Goal: Task Accomplishment & Management: Use online tool/utility

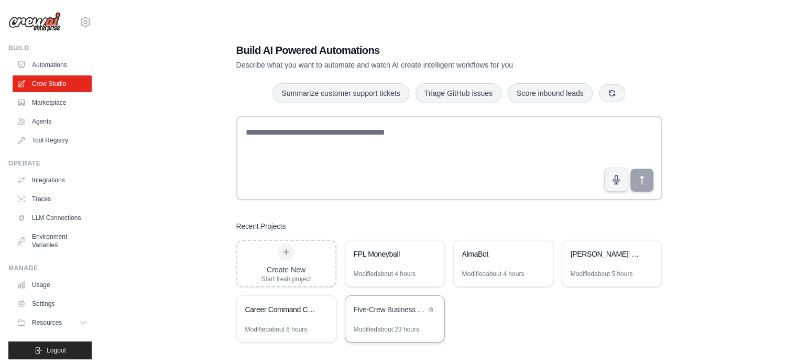
click at [407, 308] on div "Five-Crew Business Intelligence Suite" at bounding box center [390, 309] width 72 height 10
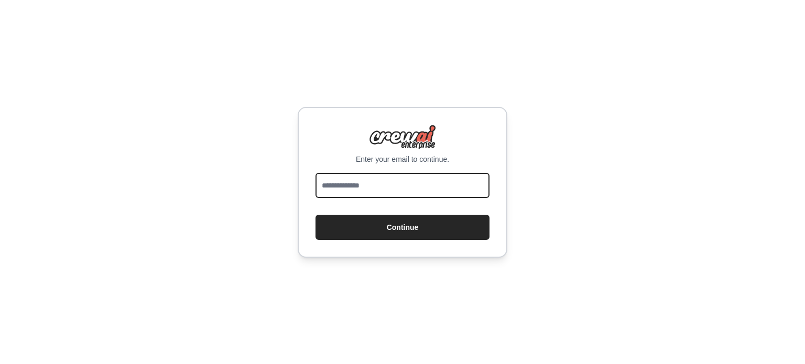
click at [403, 186] on input "email" at bounding box center [402, 185] width 174 height 25
type input "**********"
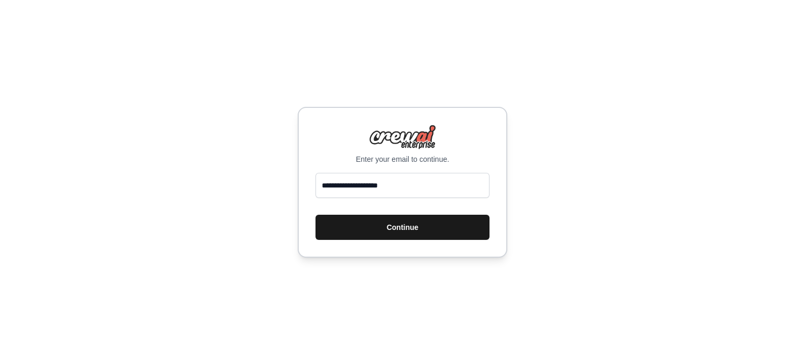
click at [404, 223] on button "Continue" at bounding box center [402, 227] width 174 height 25
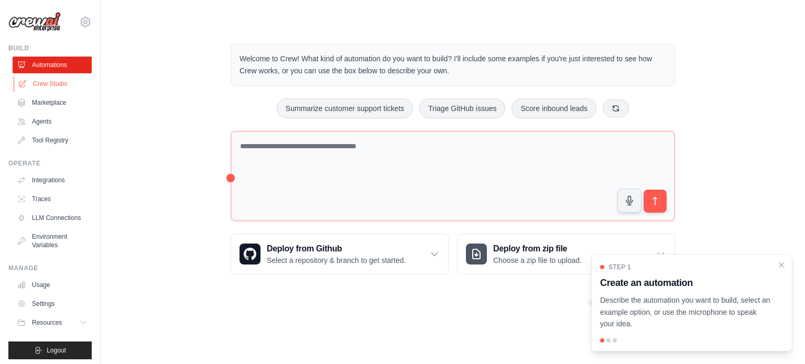
click at [48, 84] on link "Crew Studio" at bounding box center [53, 83] width 79 height 17
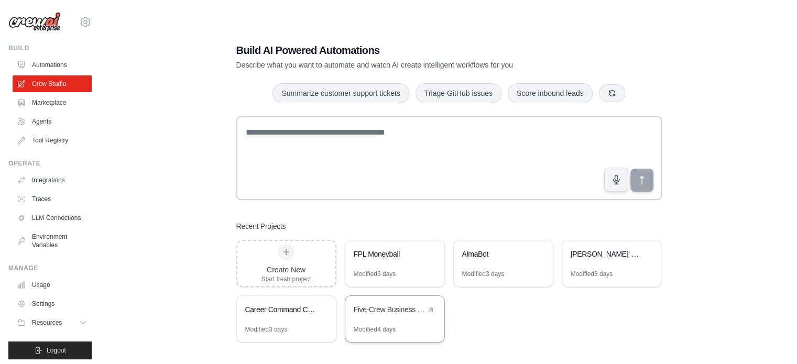
click at [409, 325] on div "Modified 4 days" at bounding box center [394, 333] width 99 height 17
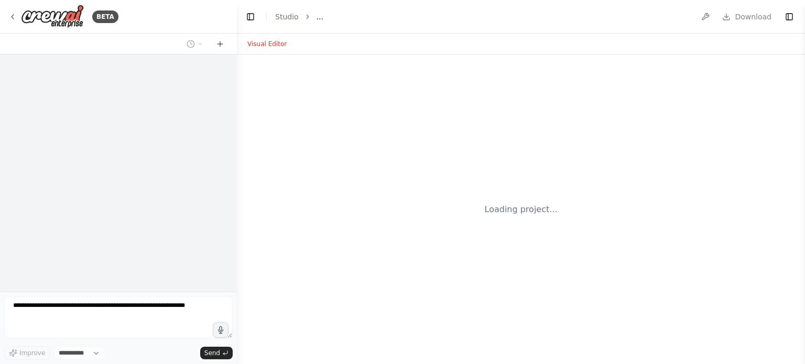
select select "****"
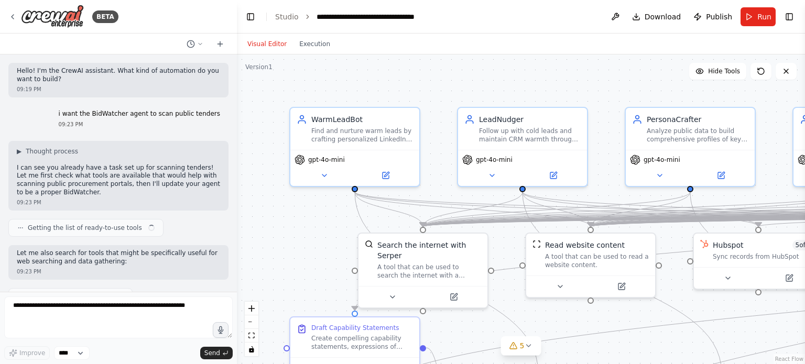
scroll to position [32250, 0]
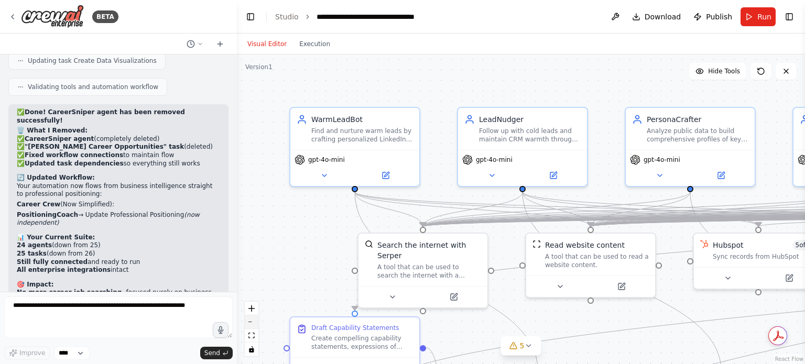
click at [254, 325] on button "zoom out" at bounding box center [252, 322] width 14 height 14
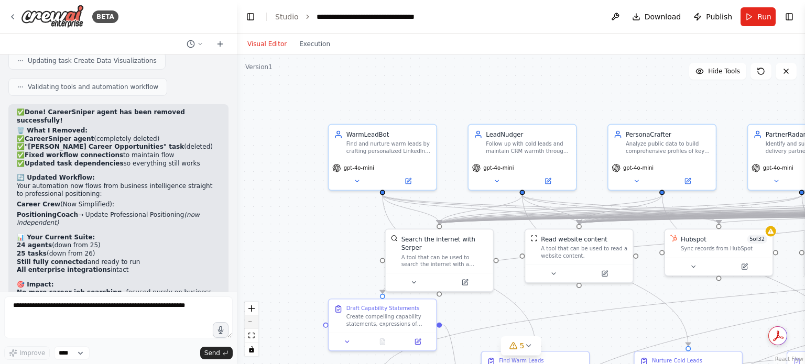
click at [254, 325] on button "zoom out" at bounding box center [252, 322] width 14 height 14
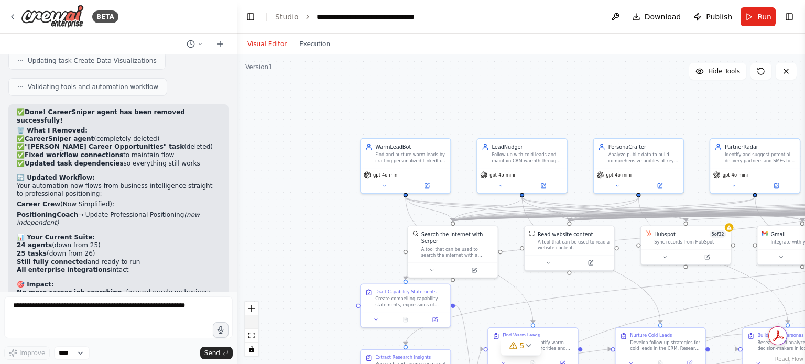
click at [254, 325] on button "zoom out" at bounding box center [252, 322] width 14 height 14
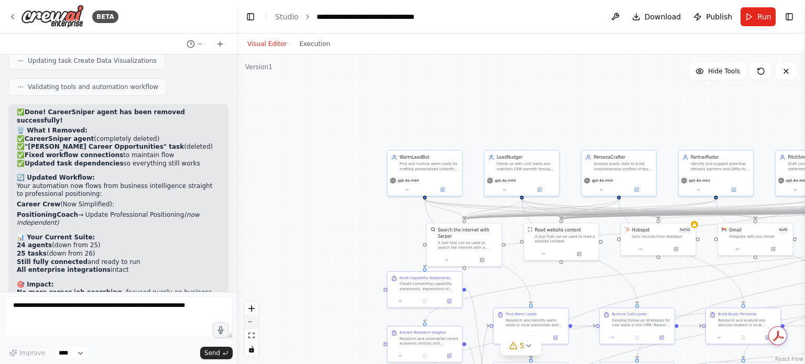
click at [254, 325] on button "zoom out" at bounding box center [252, 322] width 14 height 14
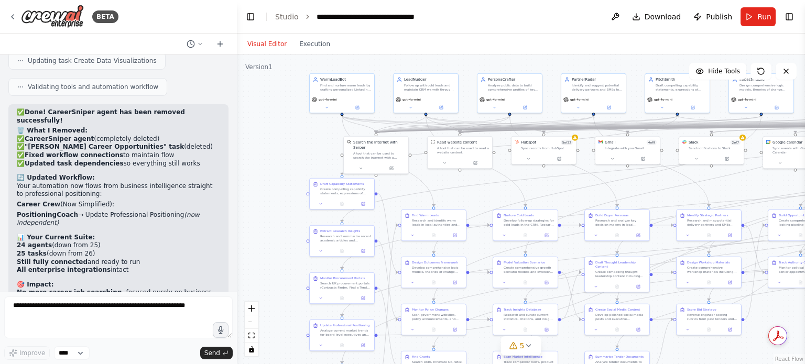
drag, startPoint x: 289, startPoint y: 251, endPoint x: 194, endPoint y: 167, distance: 127.6
click at [194, 167] on div "BETA Hello! I'm the CrewAI assistant. What kind of automation do you want to bu…" at bounding box center [402, 182] width 805 height 364
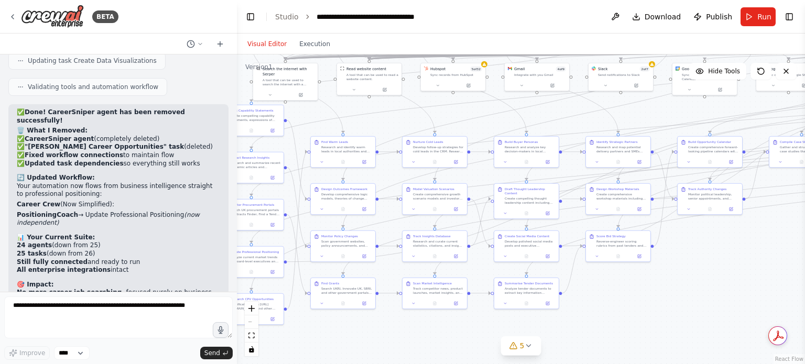
drag, startPoint x: 291, startPoint y: 152, endPoint x: 195, endPoint y: 80, distance: 120.1
click at [195, 80] on div "BETA Hello! I'm the CrewAI assistant. What kind of automation do you want to bu…" at bounding box center [402, 182] width 805 height 364
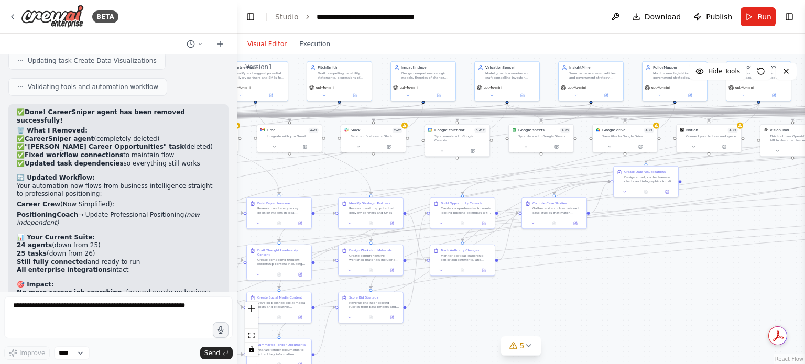
drag, startPoint x: 645, startPoint y: 309, endPoint x: 402, endPoint y: 369, distance: 250.4
click at [402, 364] on html "BETA Hello! I'm the CrewAI assistant. What kind of automation do you want to bu…" at bounding box center [402, 182] width 805 height 364
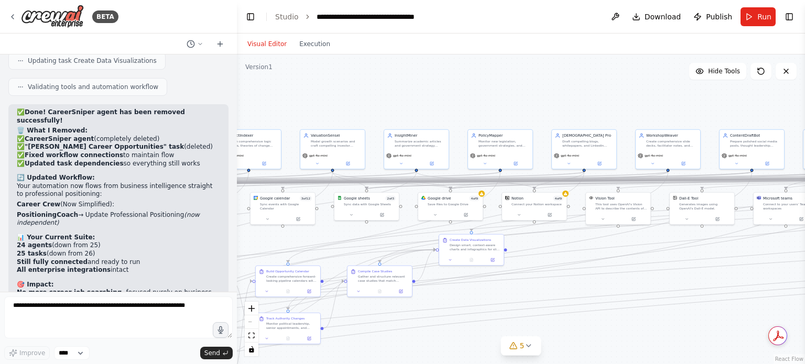
drag, startPoint x: 669, startPoint y: 306, endPoint x: 495, endPoint y: 374, distance: 186.8
click at [495, 364] on html "BETA Hello! I'm the CrewAI assistant. What kind of automation do you want to bu…" at bounding box center [402, 182] width 805 height 364
click at [589, 334] on div ".deletable-edge-delete-btn { width: 20px; height: 20px; border: 0px solid #ffff…" at bounding box center [521, 209] width 568 height 310
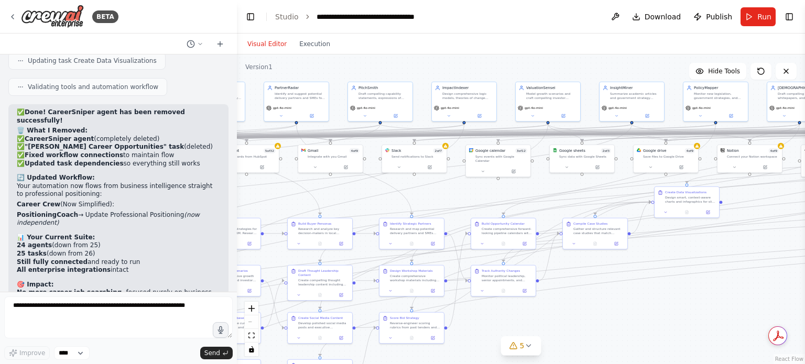
drag, startPoint x: 589, startPoint y: 334, endPoint x: 804, endPoint y: 293, distance: 219.1
click at [804, 293] on div "BETA Hello! I'm the CrewAI assistant. What kind of automation do you want to bu…" at bounding box center [402, 182] width 805 height 364
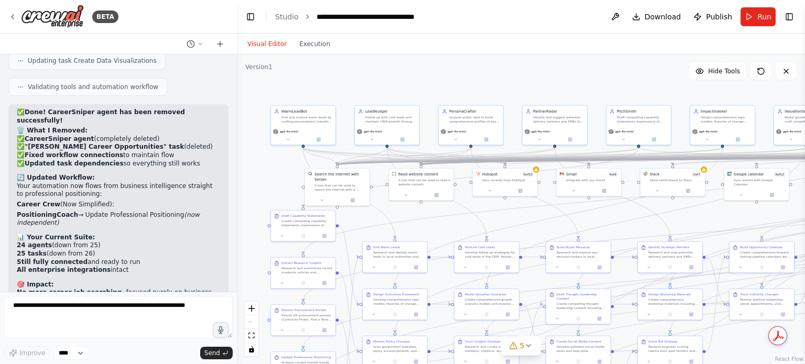
drag, startPoint x: 358, startPoint y: 73, endPoint x: 616, endPoint y: 89, distance: 258.3
click at [616, 89] on div ".deletable-edge-delete-btn { width: 20px; height: 20px; border: 0px solid #ffff…" at bounding box center [521, 209] width 568 height 310
click at [302, 118] on div "Find and nurture warm leads by crafting personalized LinkedIn messages and emai…" at bounding box center [306, 118] width 51 height 8
click at [289, 139] on icon at bounding box center [287, 138] width 4 height 4
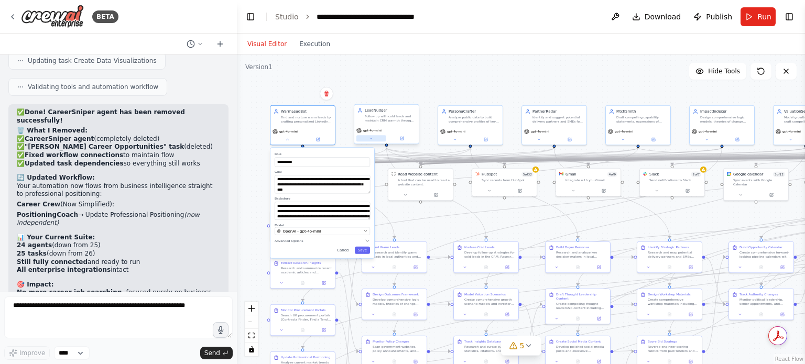
click at [371, 138] on icon at bounding box center [371, 138] width 2 height 1
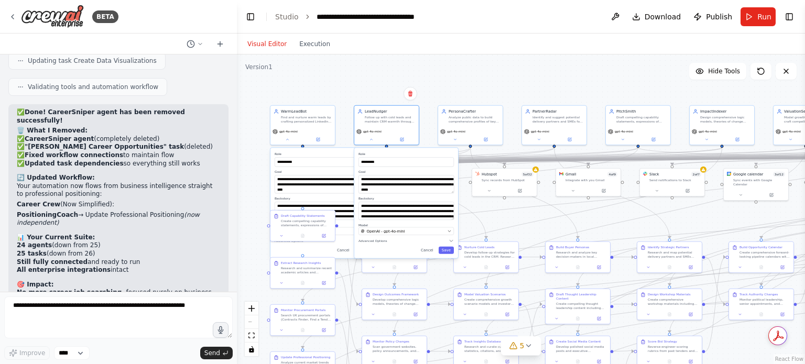
click at [345, 72] on div ".deletable-edge-delete-btn { width: 20px; height: 20px; border: 0px solid #ffff…" at bounding box center [521, 209] width 568 height 310
click at [284, 18] on link "Studio" at bounding box center [287, 17] width 24 height 8
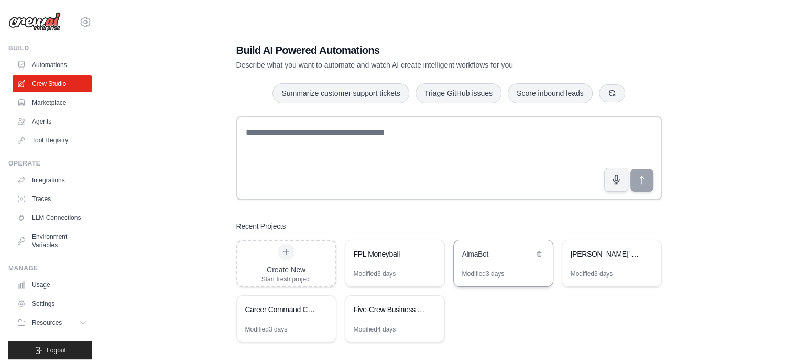
click at [474, 255] on div "AlmaBot" at bounding box center [498, 254] width 72 height 10
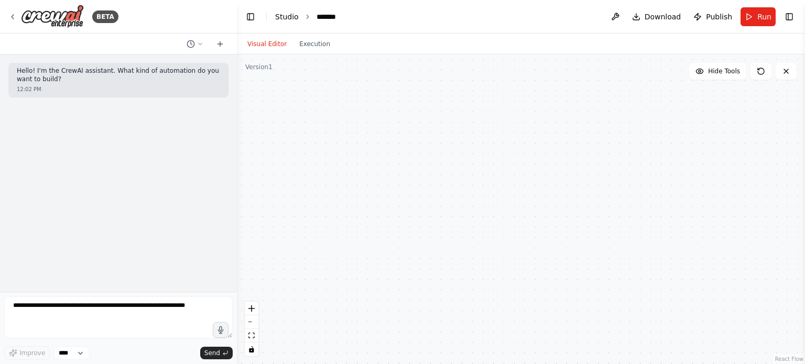
click at [287, 16] on link "Studio" at bounding box center [287, 17] width 24 height 8
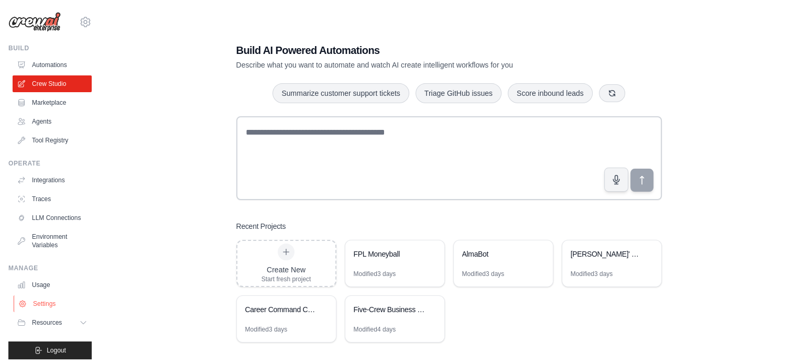
click at [50, 308] on link "Settings" at bounding box center [53, 303] width 79 height 17
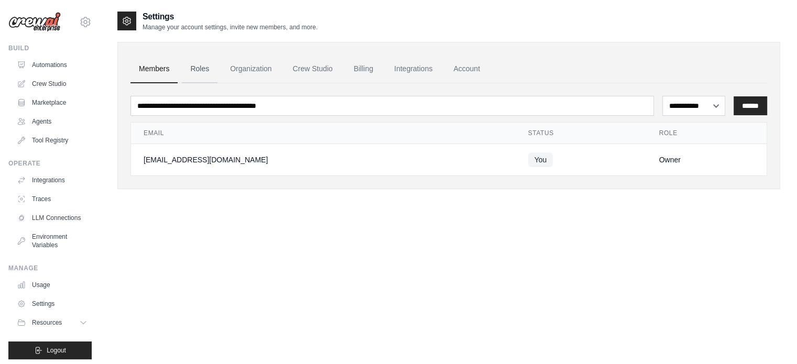
click at [196, 71] on link "Roles" at bounding box center [200, 69] width 36 height 28
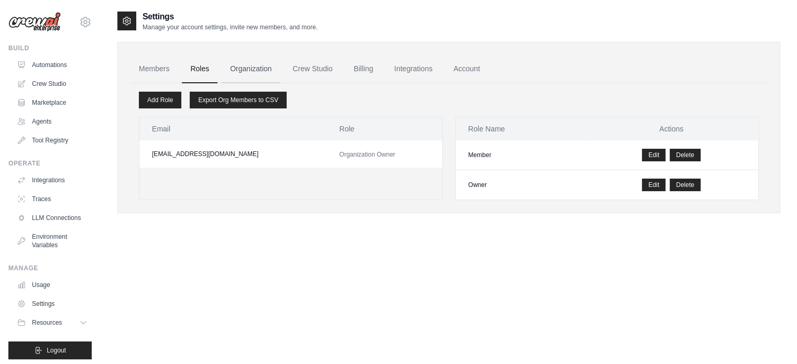
click at [264, 64] on link "Organization" at bounding box center [251, 69] width 58 height 28
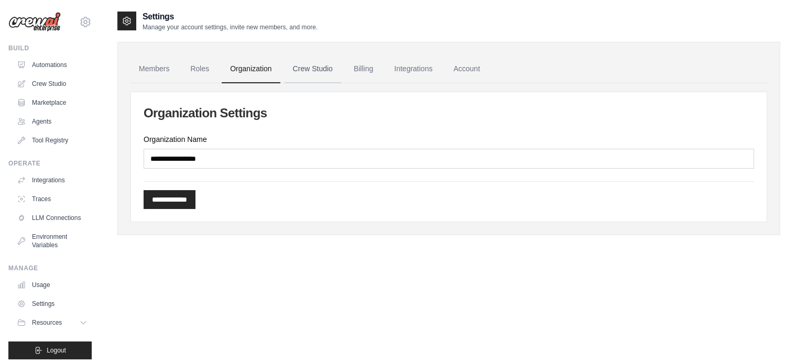
click at [301, 64] on link "Crew Studio" at bounding box center [312, 69] width 57 height 28
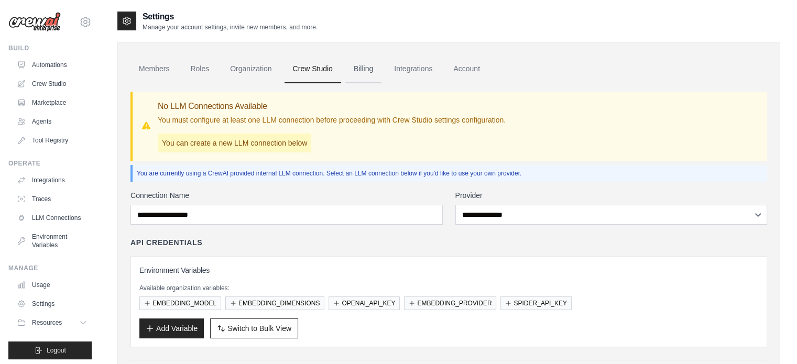
click at [363, 67] on link "Billing" at bounding box center [363, 69] width 36 height 28
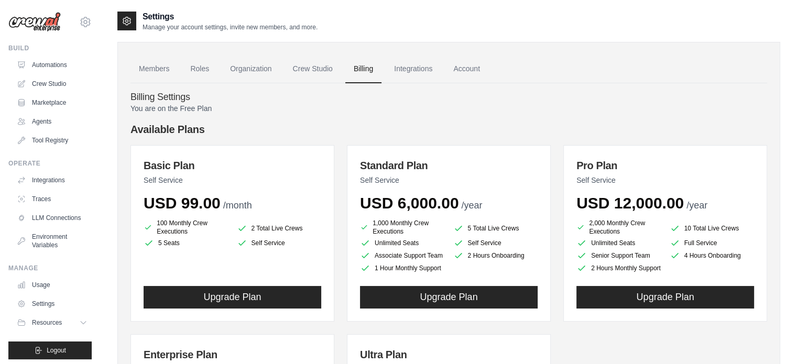
click at [423, 67] on link "Integrations" at bounding box center [413, 69] width 55 height 28
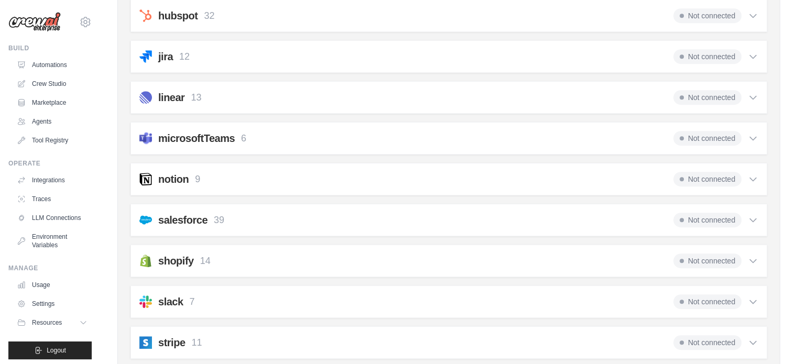
scroll to position [507, 0]
click at [82, 324] on icon at bounding box center [84, 323] width 5 height 3
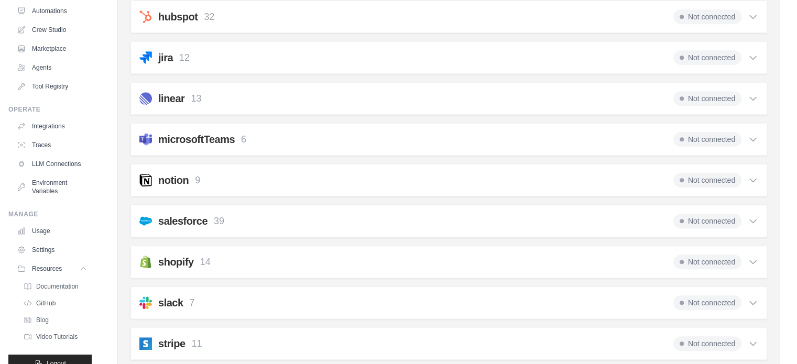
scroll to position [0, 0]
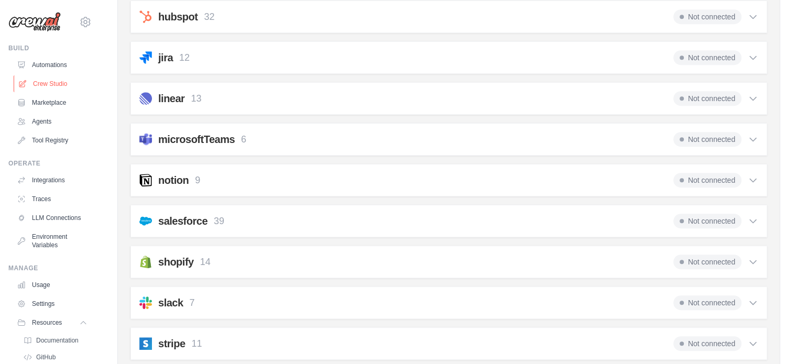
click at [52, 82] on link "Crew Studio" at bounding box center [53, 83] width 79 height 17
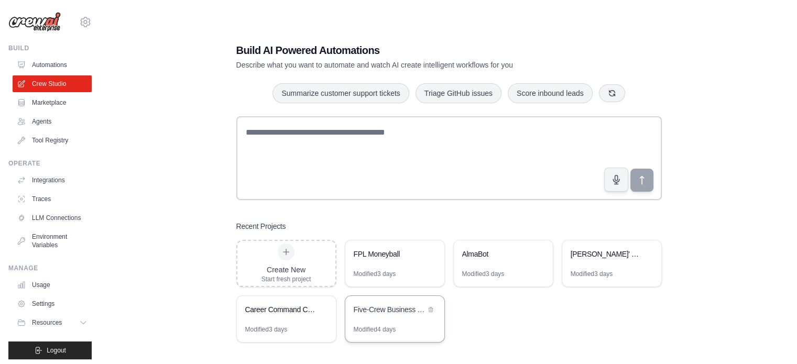
click at [382, 305] on div "Five-Crew Business Intelligence Suite" at bounding box center [390, 309] width 72 height 10
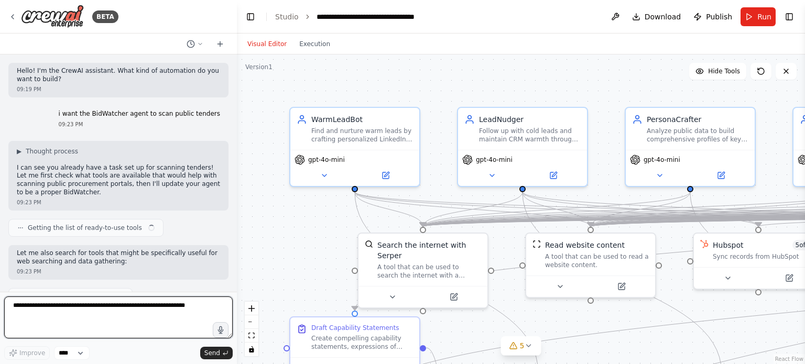
click at [80, 308] on textarea at bounding box center [118, 318] width 228 height 42
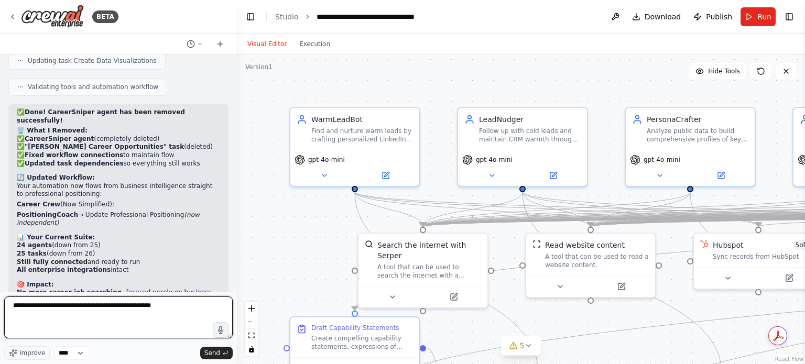
type textarea "**********"
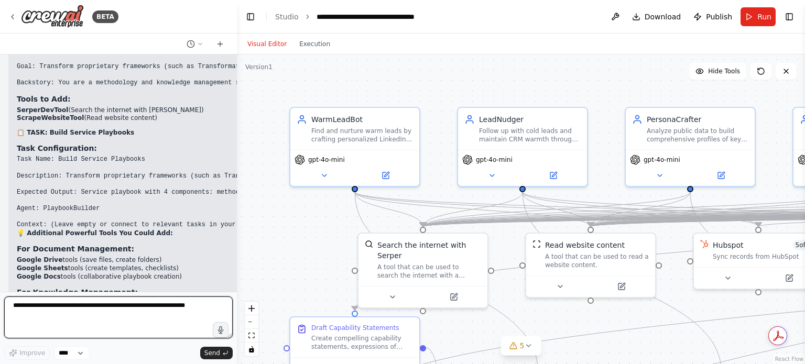
scroll to position [32716, 0]
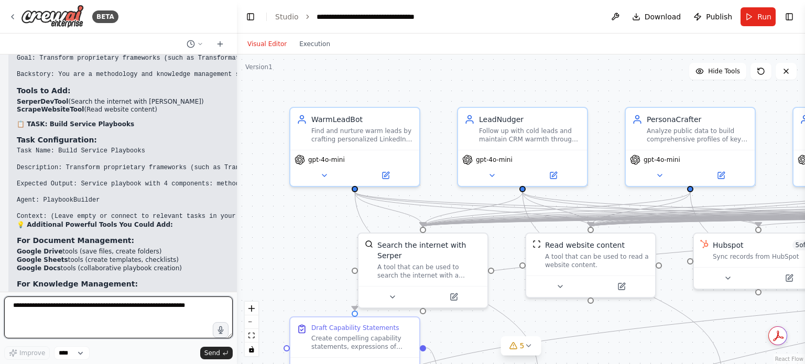
click at [69, 318] on textarea at bounding box center [118, 318] width 228 height 42
type textarea "**********"
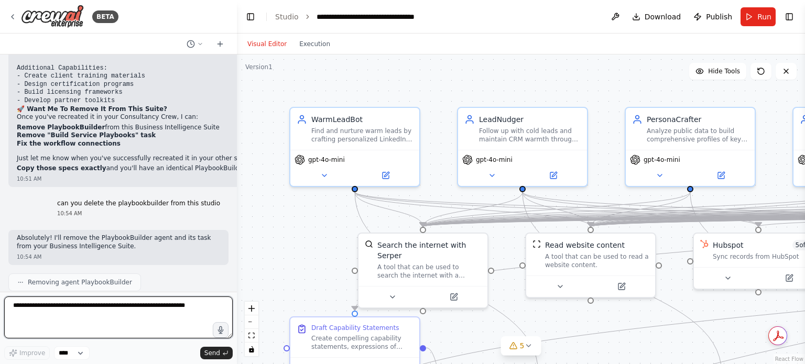
scroll to position [33040, 0]
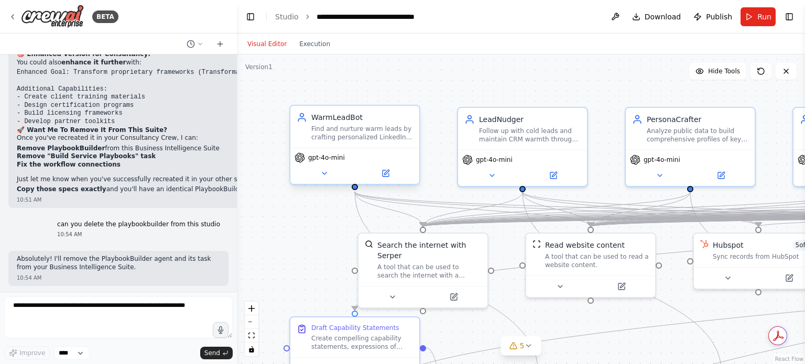
click at [329, 160] on span "gpt-4o-mini" at bounding box center [326, 157] width 37 height 8
click at [323, 175] on icon at bounding box center [324, 173] width 8 height 8
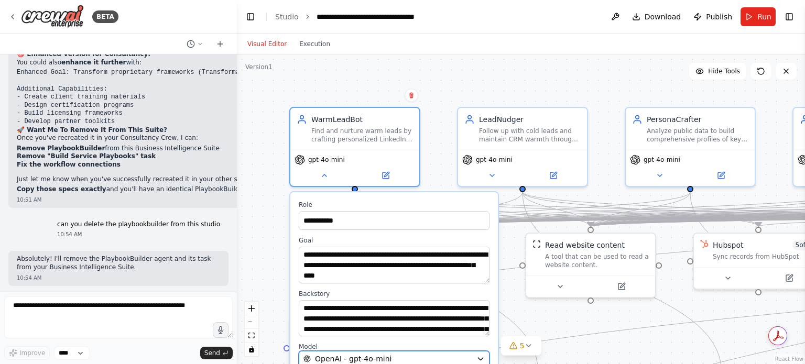
click at [478, 356] on icon "button" at bounding box center [480, 359] width 8 height 8
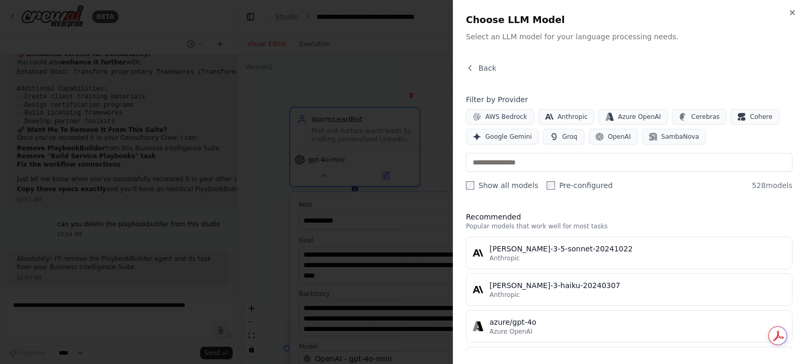
click at [346, 37] on div at bounding box center [402, 182] width 805 height 364
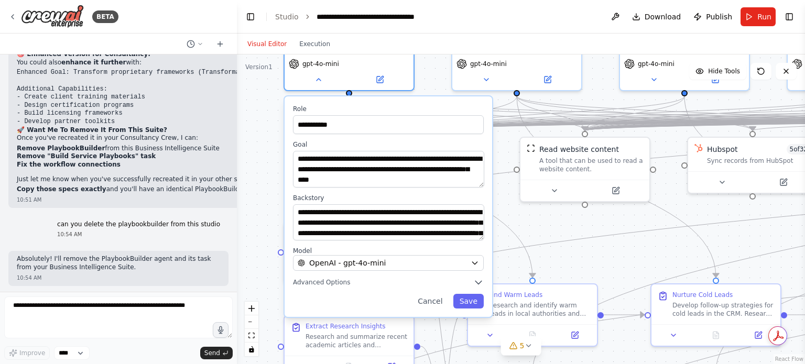
drag, startPoint x: 253, startPoint y: 219, endPoint x: 247, endPoint y: 123, distance: 96.0
click at [247, 123] on div ".deletable-edge-delete-btn { width: 20px; height: 20px; border: 0px solid #ffff…" at bounding box center [521, 209] width 568 height 310
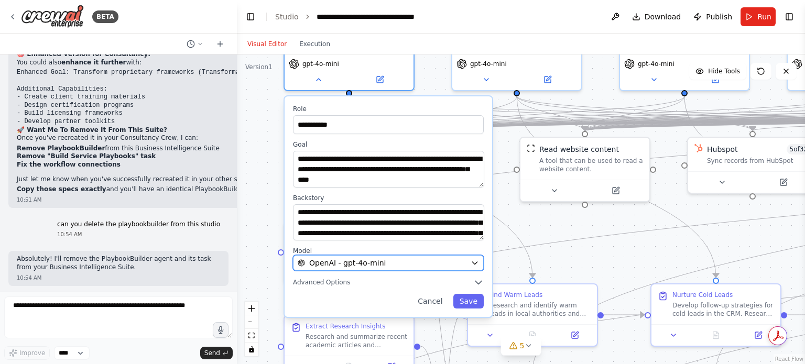
click at [475, 262] on icon "button" at bounding box center [474, 263] width 5 height 3
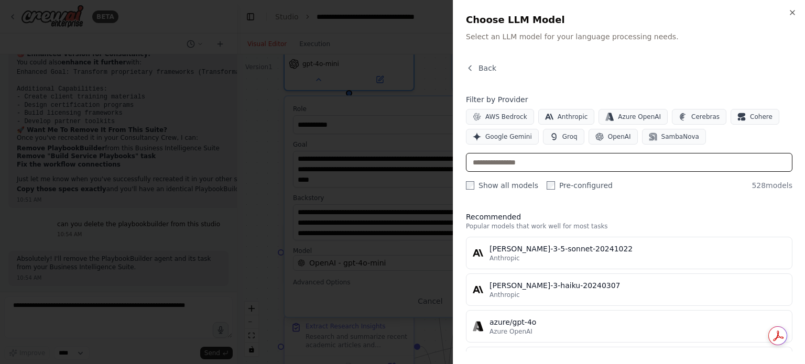
click at [576, 161] on input "text" at bounding box center [629, 162] width 326 height 19
type input "*"
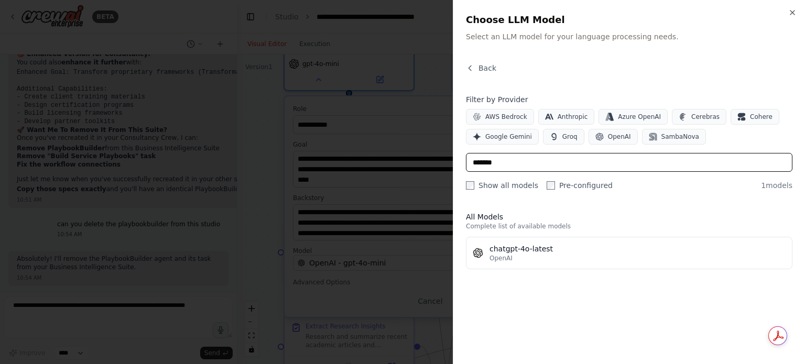
type input "*******"
click at [792, 14] on icon "button" at bounding box center [792, 12] width 8 height 8
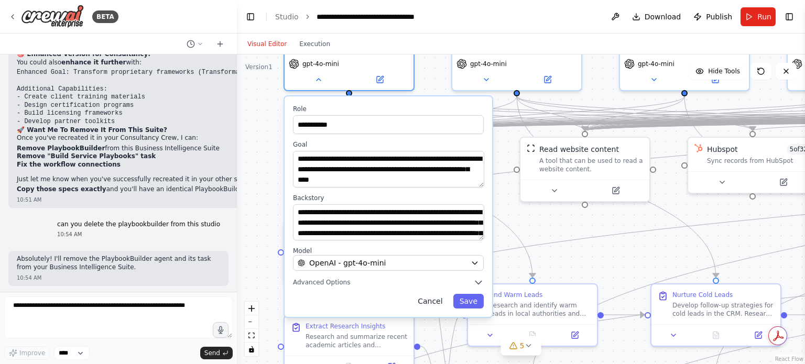
click at [440, 299] on button "Cancel" at bounding box center [429, 301] width 37 height 15
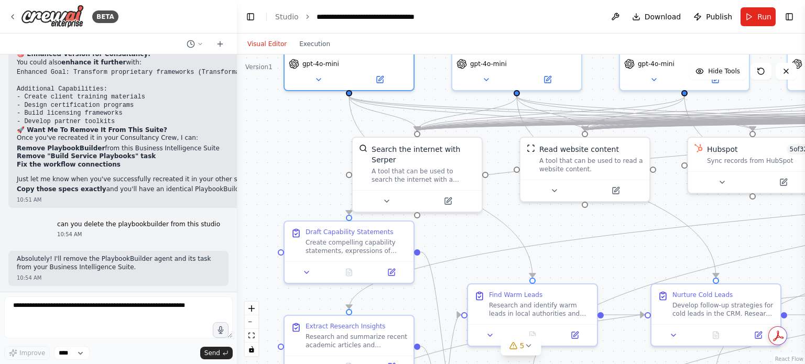
click at [233, 285] on div at bounding box center [235, 182] width 4 height 364
